Goal: Transaction & Acquisition: Purchase product/service

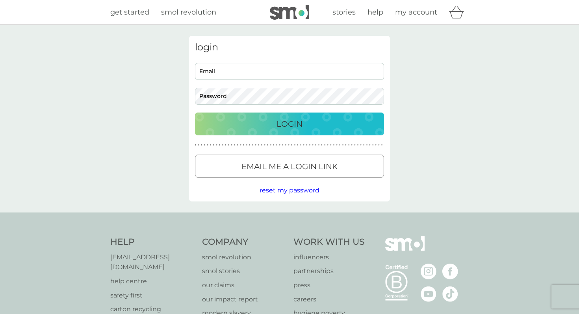
click at [285, 70] on input "Email" at bounding box center [289, 71] width 189 height 17
type input "[EMAIL_ADDRESS][DOMAIN_NAME]"
click at [195, 113] on button "Login" at bounding box center [289, 124] width 189 height 23
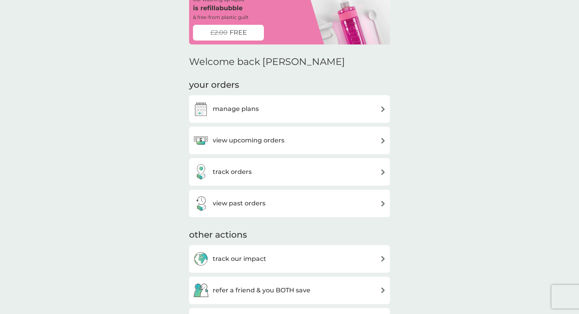
scroll to position [10, 0]
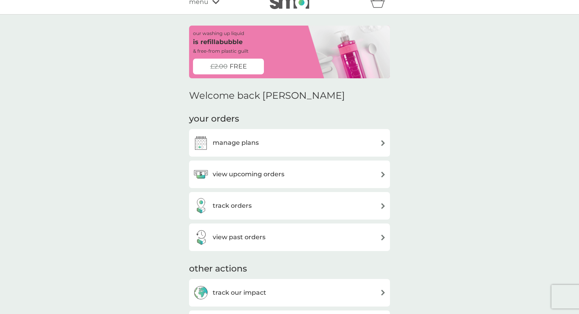
click at [269, 174] on h3 "view upcoming orders" at bounding box center [249, 174] width 72 height 10
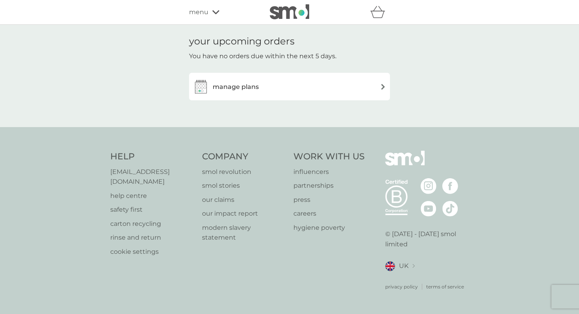
click at [298, 89] on div "manage plans" at bounding box center [289, 87] width 193 height 16
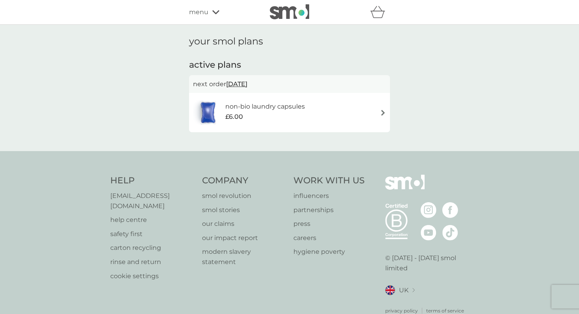
click at [303, 102] on h6 "non-bio laundry capsules" at bounding box center [265, 107] width 80 height 10
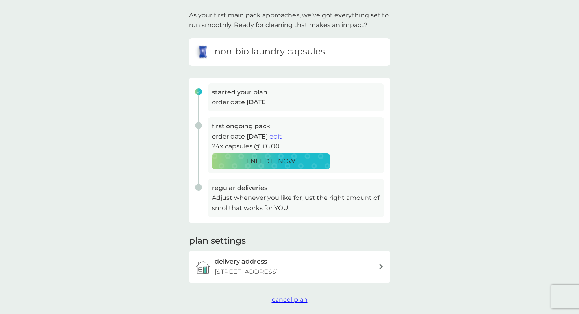
scroll to position [58, 0]
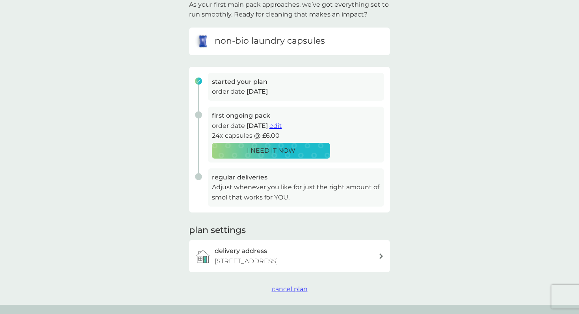
click at [318, 156] on button "I NEED IT NOW" at bounding box center [271, 151] width 118 height 16
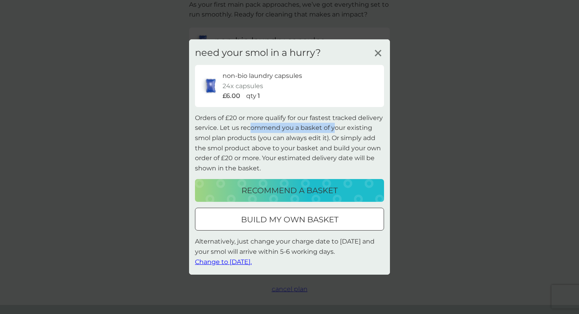
drag, startPoint x: 250, startPoint y: 129, endPoint x: 333, endPoint y: 129, distance: 83.8
click at [333, 129] on p "Orders of £20 or more qualify for our fastest tracked delivery service. Let us …" at bounding box center [289, 143] width 189 height 61
drag, startPoint x: 267, startPoint y: 151, endPoint x: 345, endPoint y: 150, distance: 77.9
click at [346, 151] on p "Orders of £20 or more qualify for our fastest tracked delivery service. Let us …" at bounding box center [289, 143] width 189 height 61
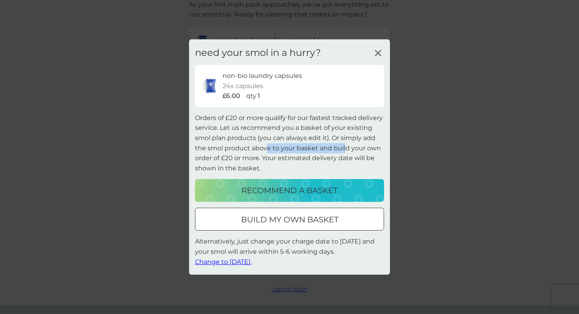
click at [345, 150] on p "Orders of £20 or more qualify for our fastest tracked delivery service. Let us …" at bounding box center [289, 143] width 189 height 61
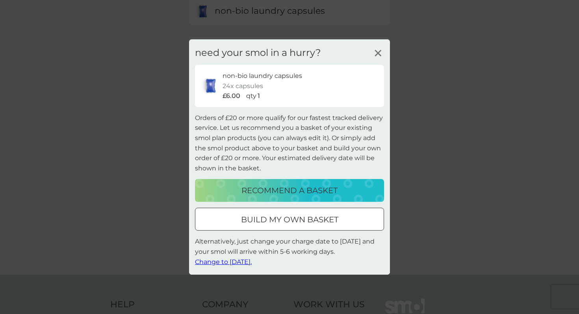
scroll to position [89, 0]
click at [325, 187] on p "recommend a basket" at bounding box center [289, 190] width 96 height 13
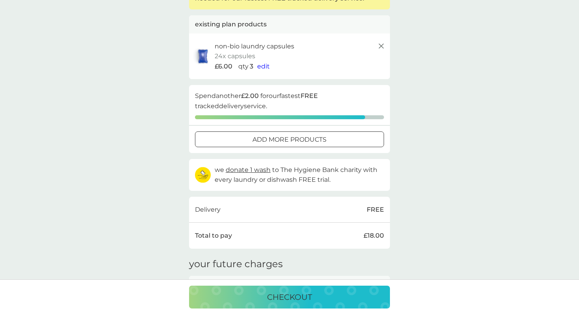
scroll to position [71, 0]
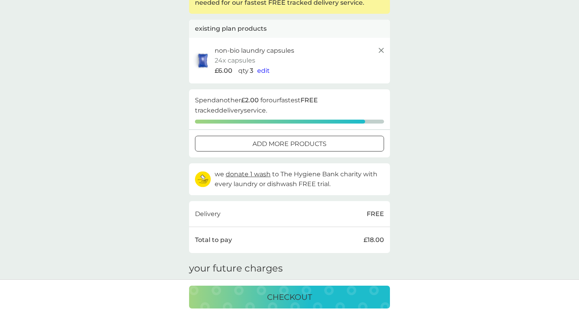
click at [261, 70] on span "edit" at bounding box center [263, 70] width 13 height 7
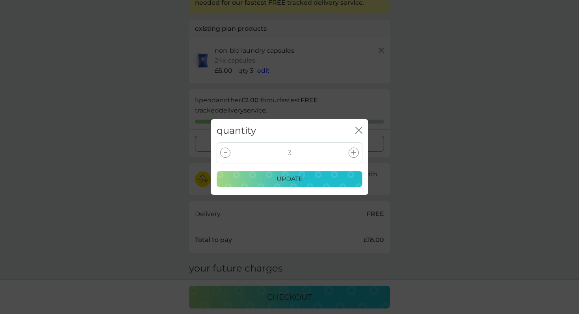
click at [229, 152] on div at bounding box center [225, 153] width 10 height 10
click at [274, 178] on div "update" at bounding box center [289, 179] width 135 height 10
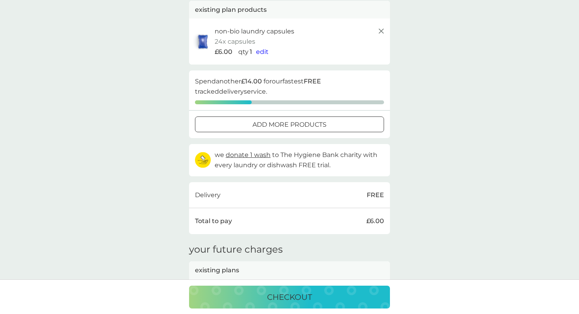
scroll to position [0, 0]
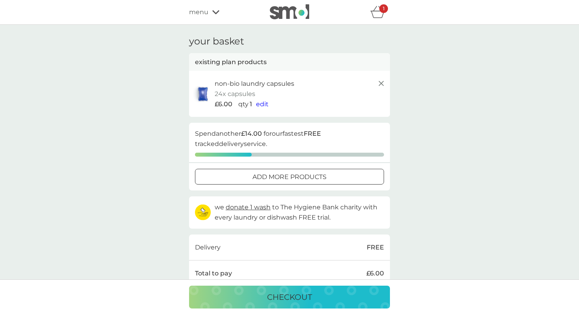
click at [296, 298] on p "checkout" at bounding box center [289, 297] width 45 height 13
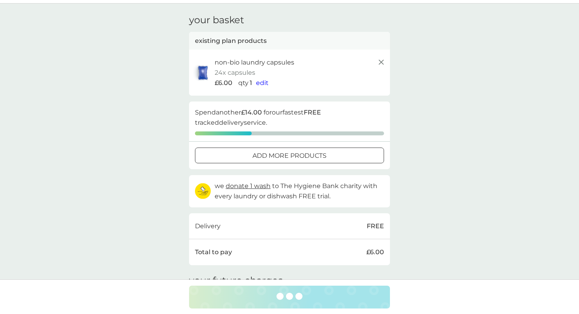
scroll to position [28, 0]
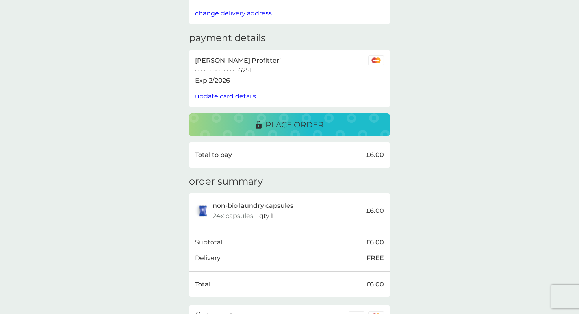
scroll to position [57, 0]
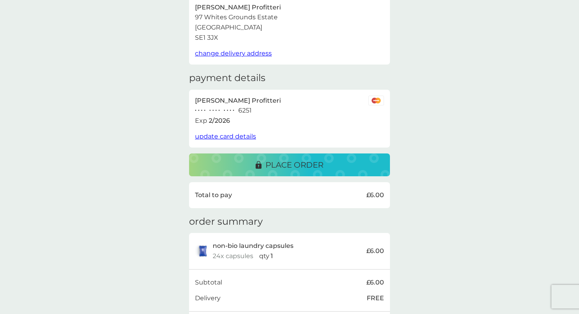
click at [283, 167] on p "place order" at bounding box center [294, 165] width 58 height 13
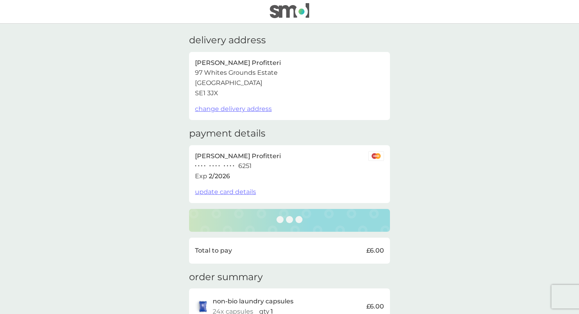
scroll to position [144, 0]
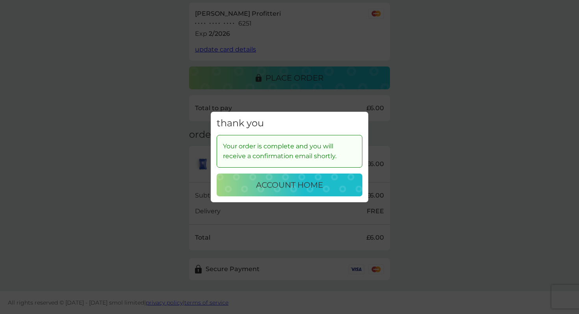
click at [323, 187] on div "account home" at bounding box center [289, 185] width 130 height 13
